Goal: Task Accomplishment & Management: Manage account settings

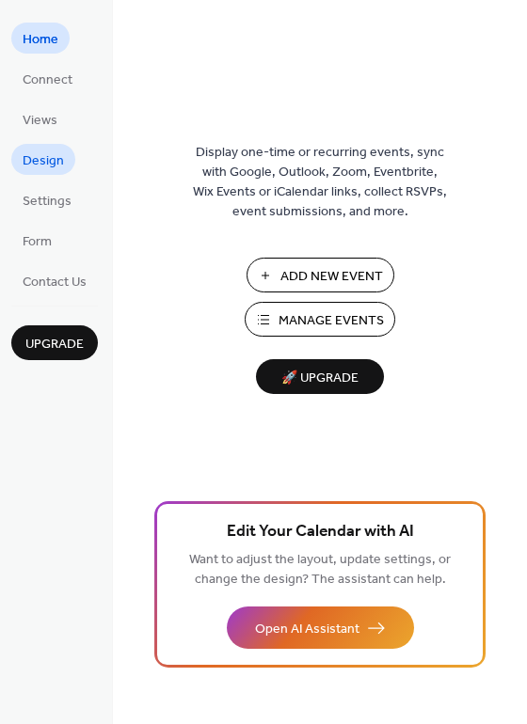
click at [48, 159] on span "Design" at bounding box center [43, 161] width 41 height 20
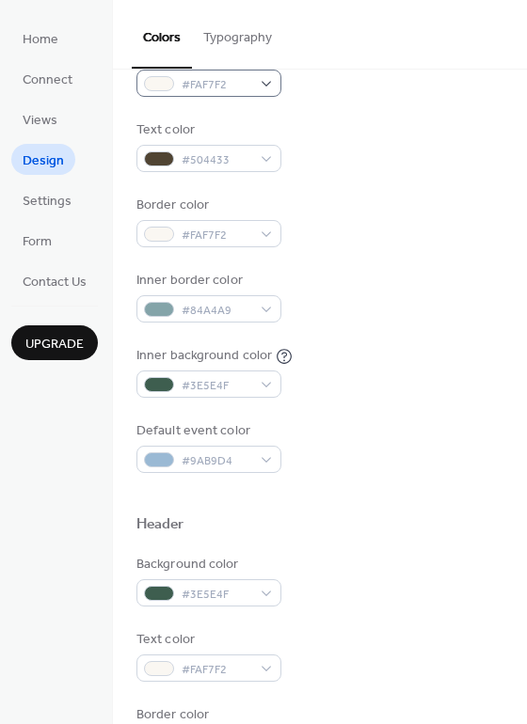
scroll to position [216, 0]
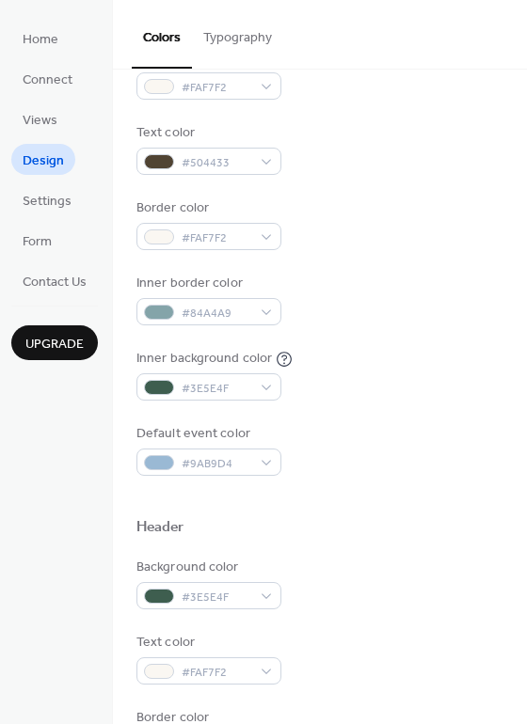
click at [220, 27] on button "Typography" at bounding box center [237, 33] width 91 height 67
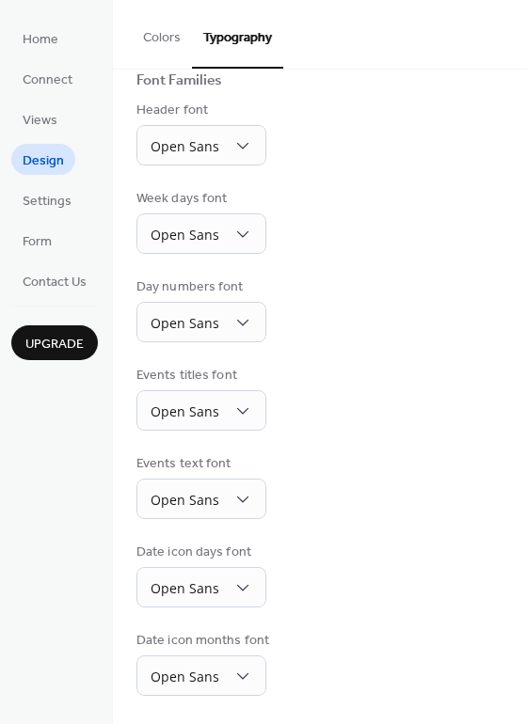
scroll to position [132, 0]
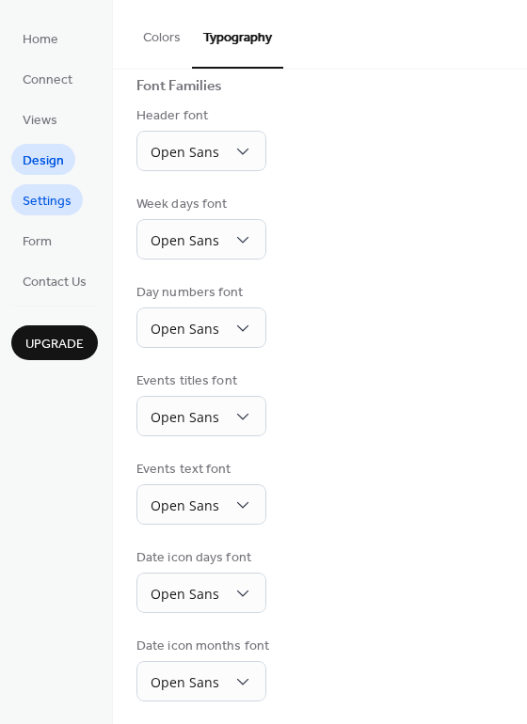
click at [47, 201] on span "Settings" at bounding box center [47, 202] width 49 height 20
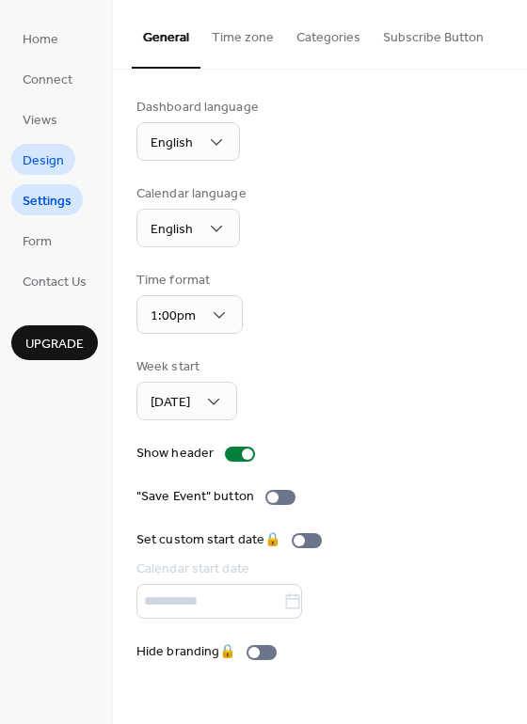
click at [33, 163] on span "Design" at bounding box center [43, 161] width 41 height 20
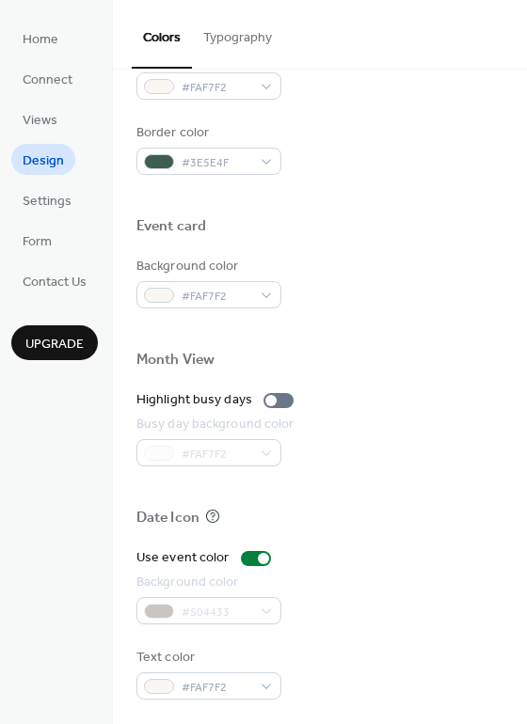
scroll to position [804, 0]
